Goal: Task Accomplishment & Management: Complete application form

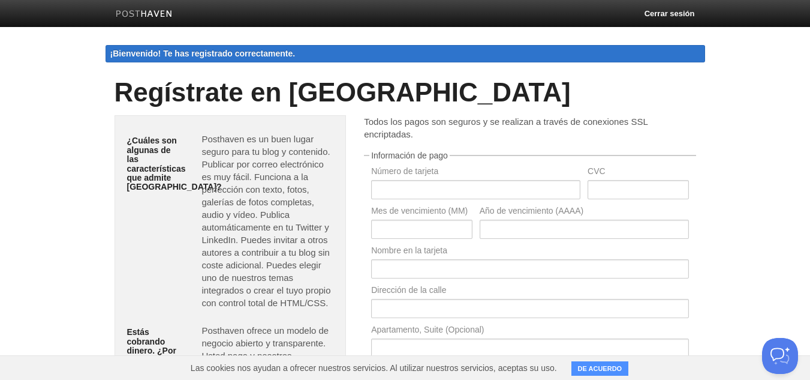
click at [266, 90] on font "Regístrate en [GEOGRAPHIC_DATA]" at bounding box center [343, 91] width 456 height 29
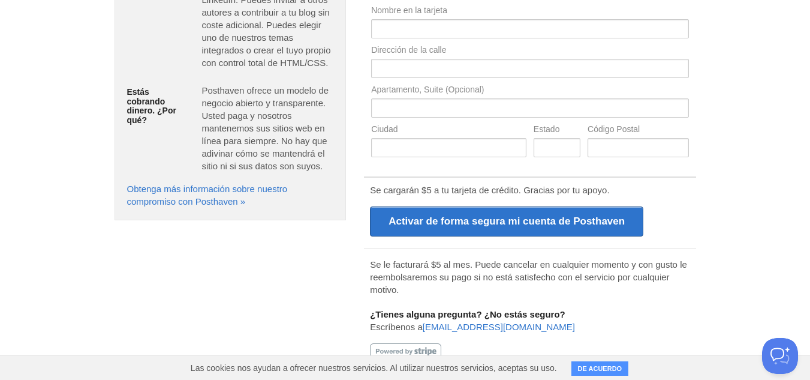
click at [587, 370] on font "DE ACUERDO" at bounding box center [600, 368] width 44 height 7
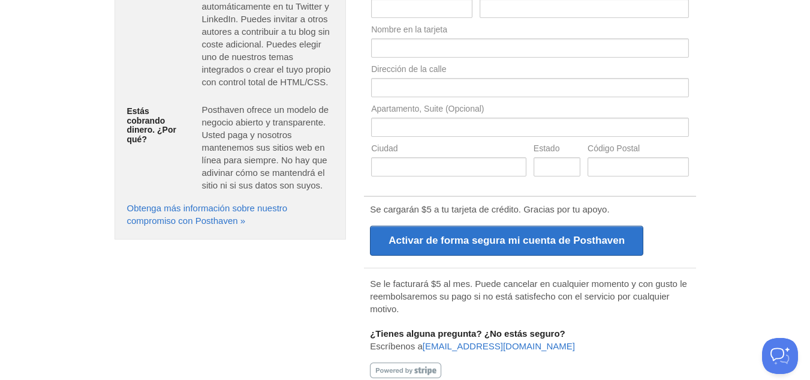
scroll to position [0, 0]
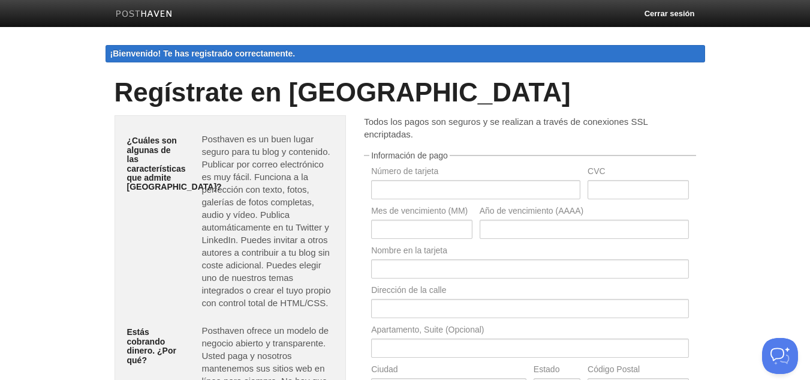
click at [133, 9] on link at bounding box center [144, 15] width 75 height 27
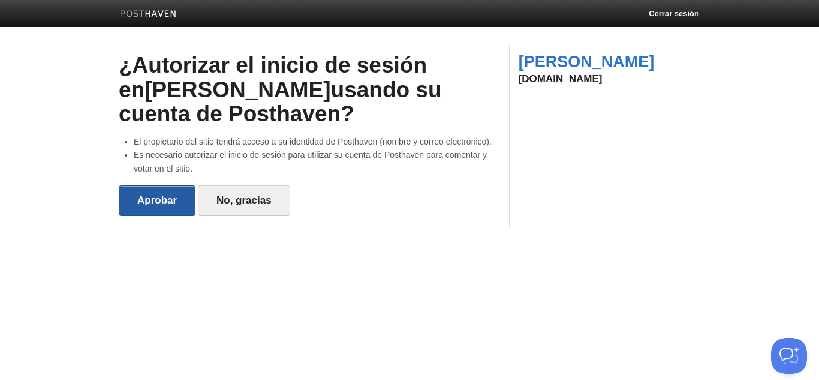
click at [173, 210] on input "Aprobar" at bounding box center [157, 200] width 77 height 30
